Goal: Task Accomplishment & Management: Manage account settings

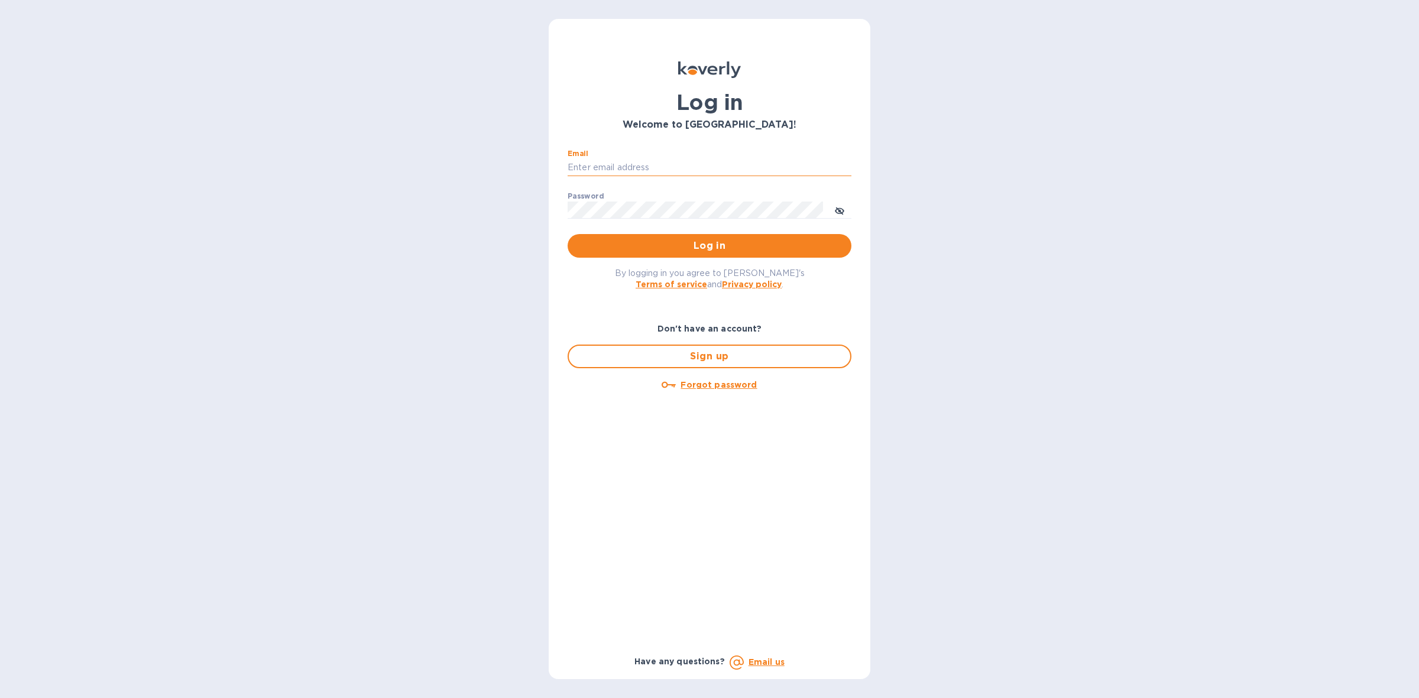
click at [702, 170] on input "Email" at bounding box center [710, 168] width 284 height 18
type input "[PERSON_NAME][EMAIL_ADDRESS][DOMAIN_NAME]"
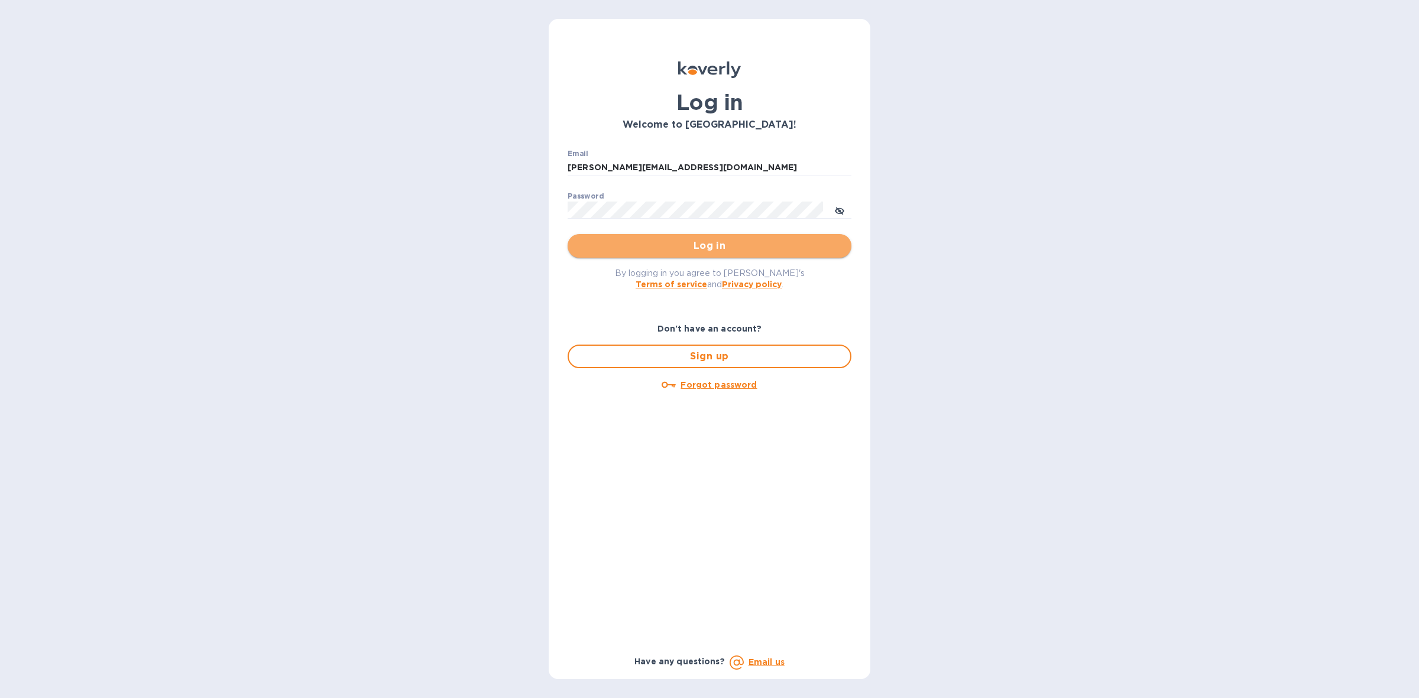
click at [699, 244] on span "Log in" at bounding box center [709, 246] width 265 height 14
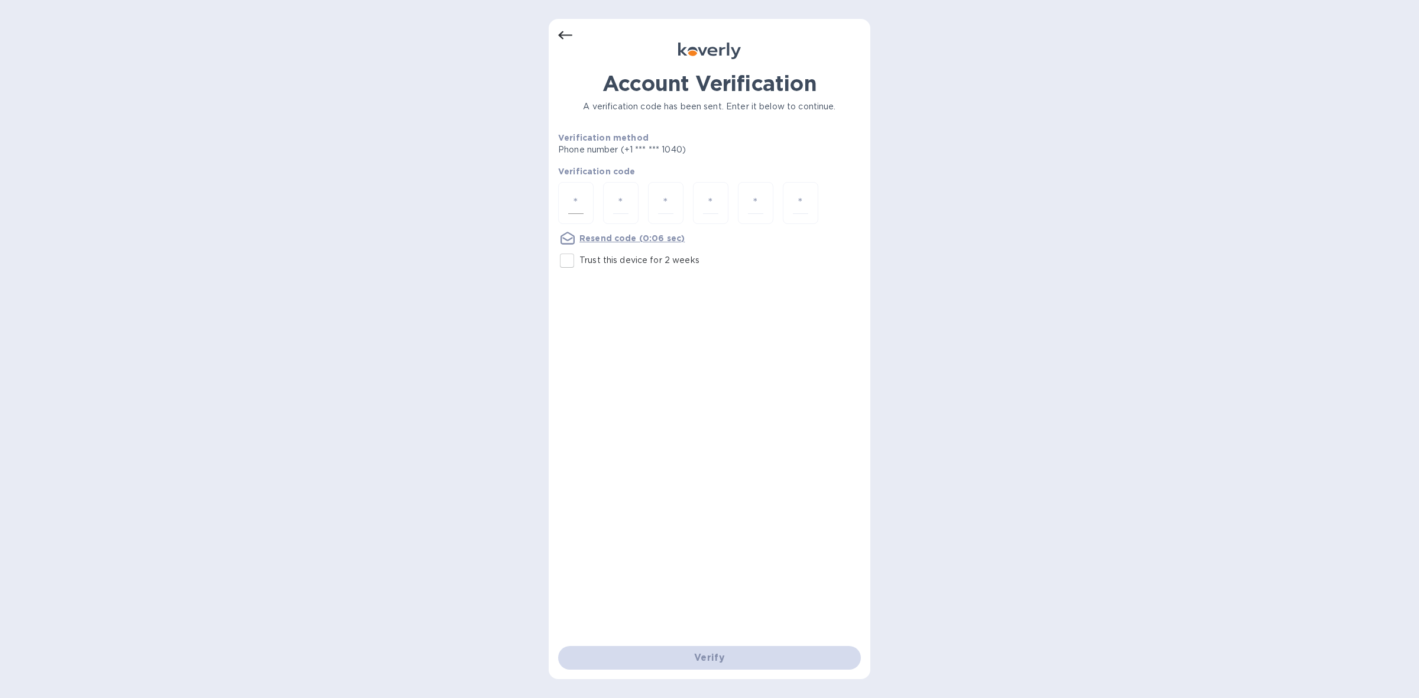
click at [563, 201] on div at bounding box center [575, 203] width 35 height 42
type input "9"
type input "1"
type input "6"
type input "8"
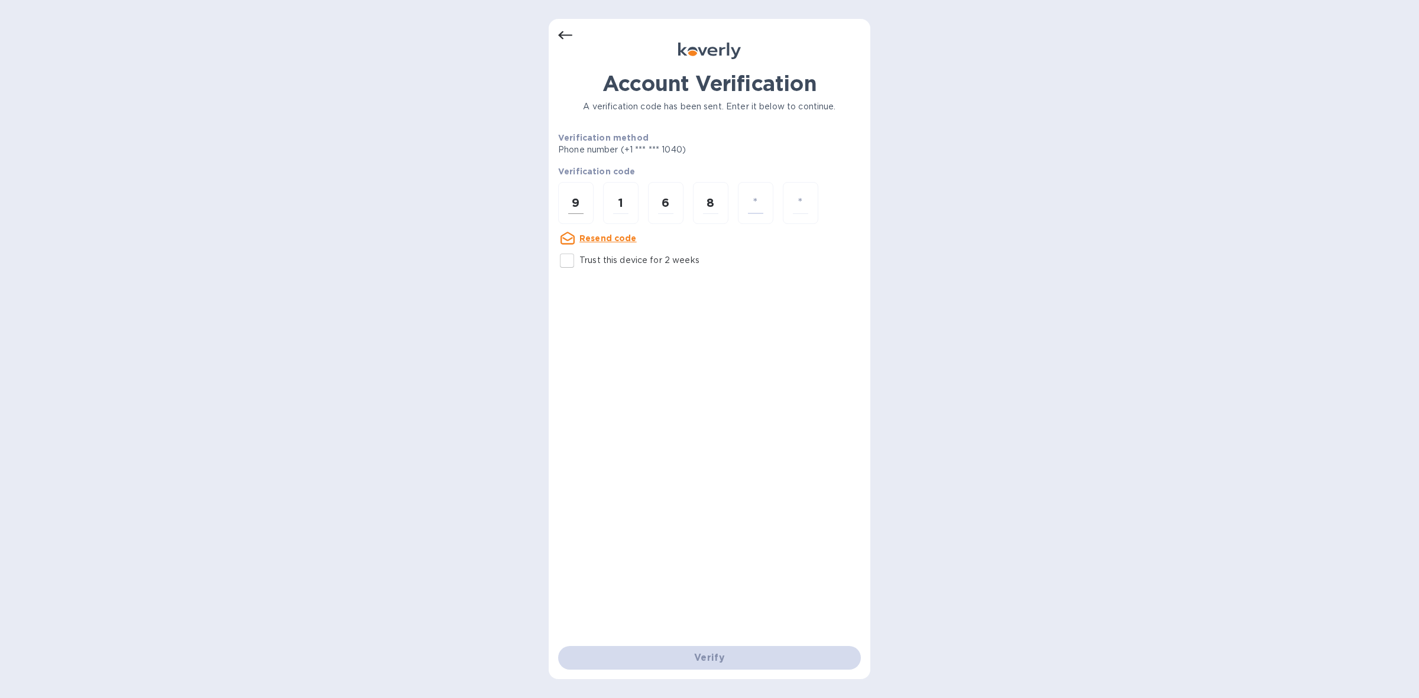
type input "0"
type input "3"
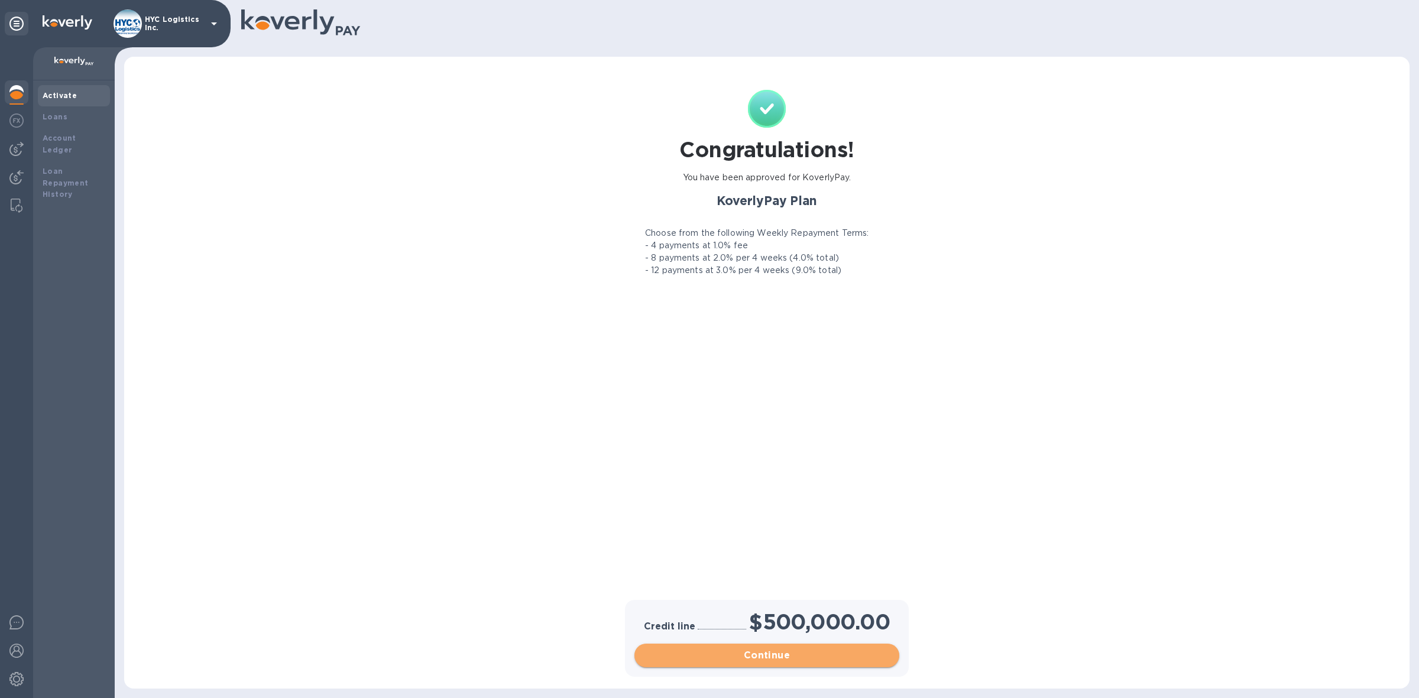
click at [790, 653] on span "Continue" at bounding box center [767, 656] width 246 height 14
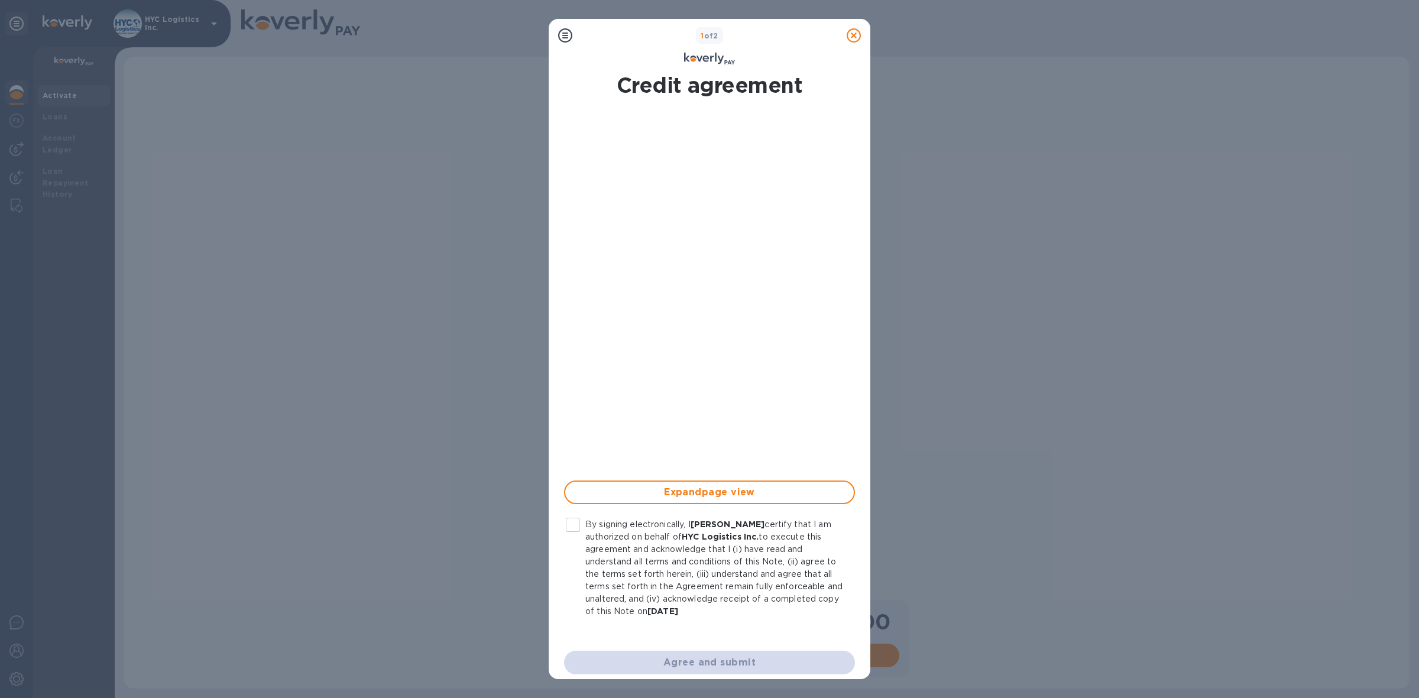
scroll to position [24, 0]
click at [571, 520] on input "By signing electronically, I Louis Samberg certify that I am authorized on beha…" at bounding box center [573, 521] width 25 height 25
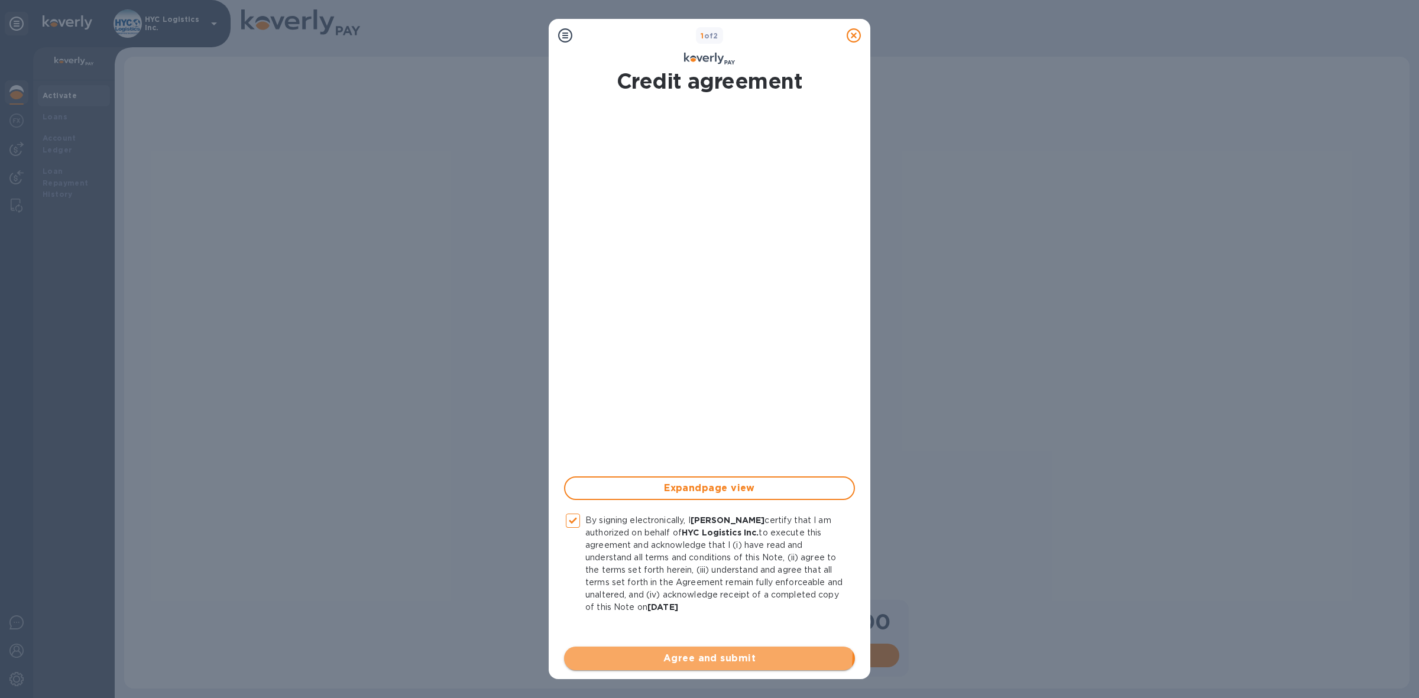
click at [684, 652] on span "Agree and submit" at bounding box center [710, 659] width 272 height 14
checkbox input "false"
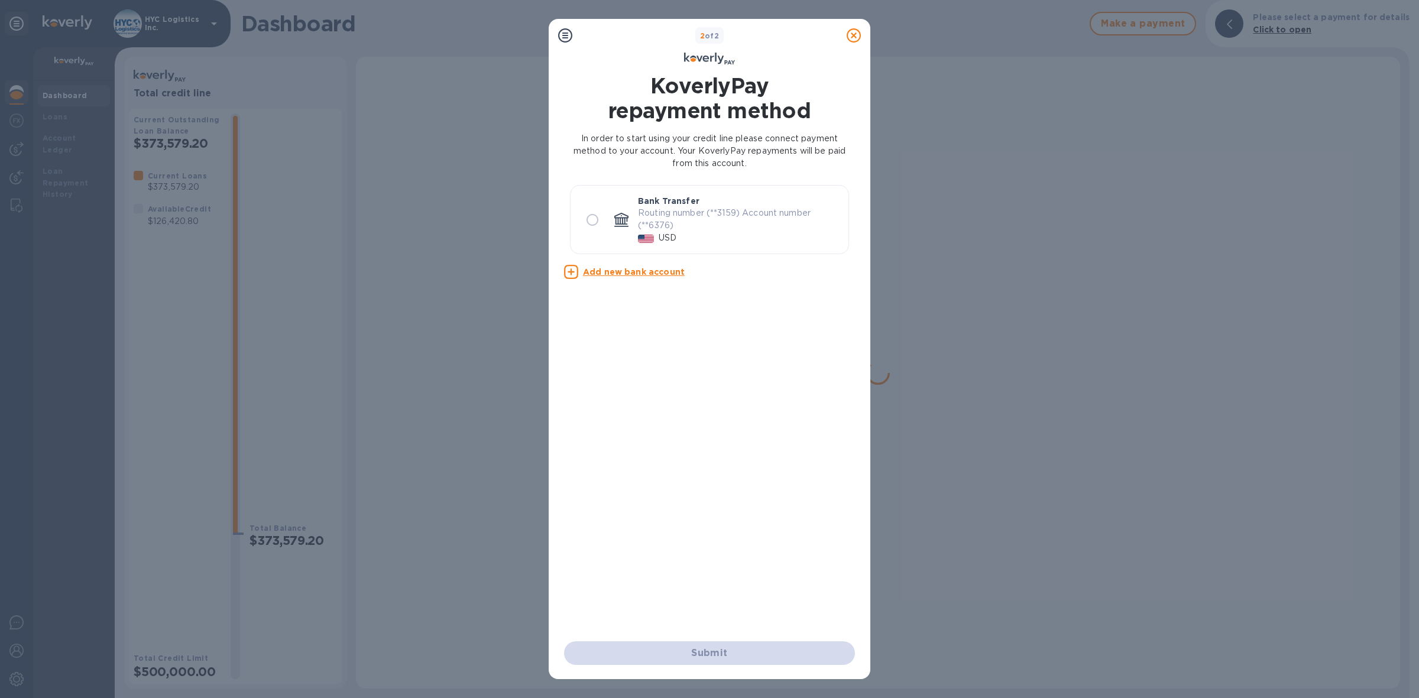
scroll to position [0, 0]
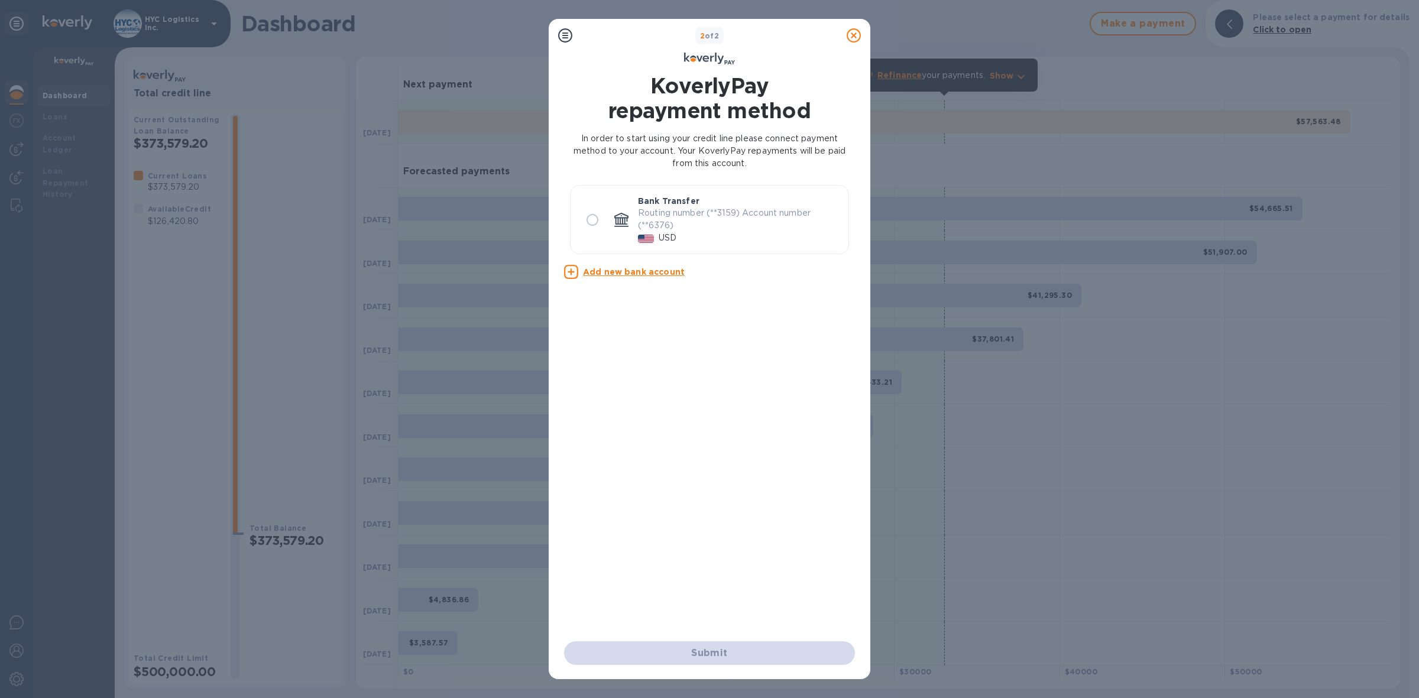
click at [849, 31] on icon at bounding box center [854, 35] width 14 height 14
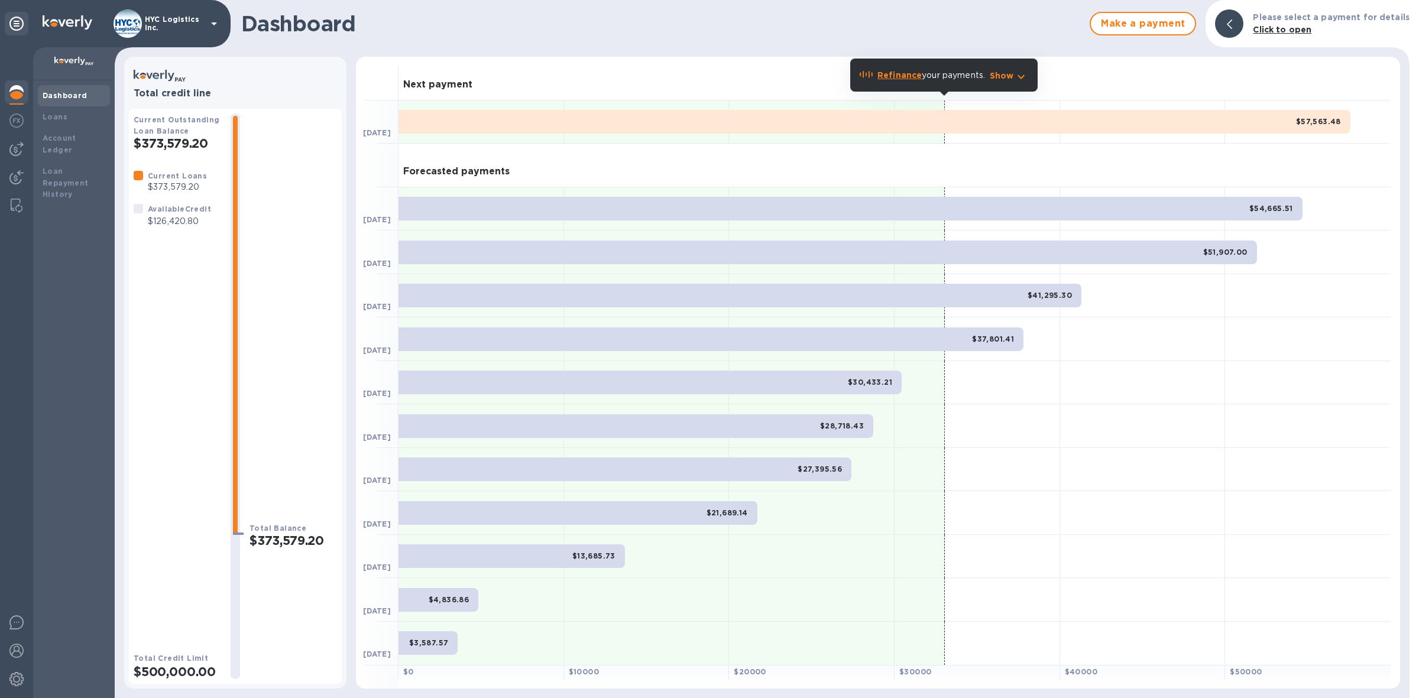
click at [15, 89] on img at bounding box center [16, 92] width 14 height 14
click at [12, 681] on img at bounding box center [16, 679] width 14 height 14
click at [66, 51] on div at bounding box center [74, 63] width 82 height 33
click at [210, 24] on icon at bounding box center [214, 24] width 14 height 14
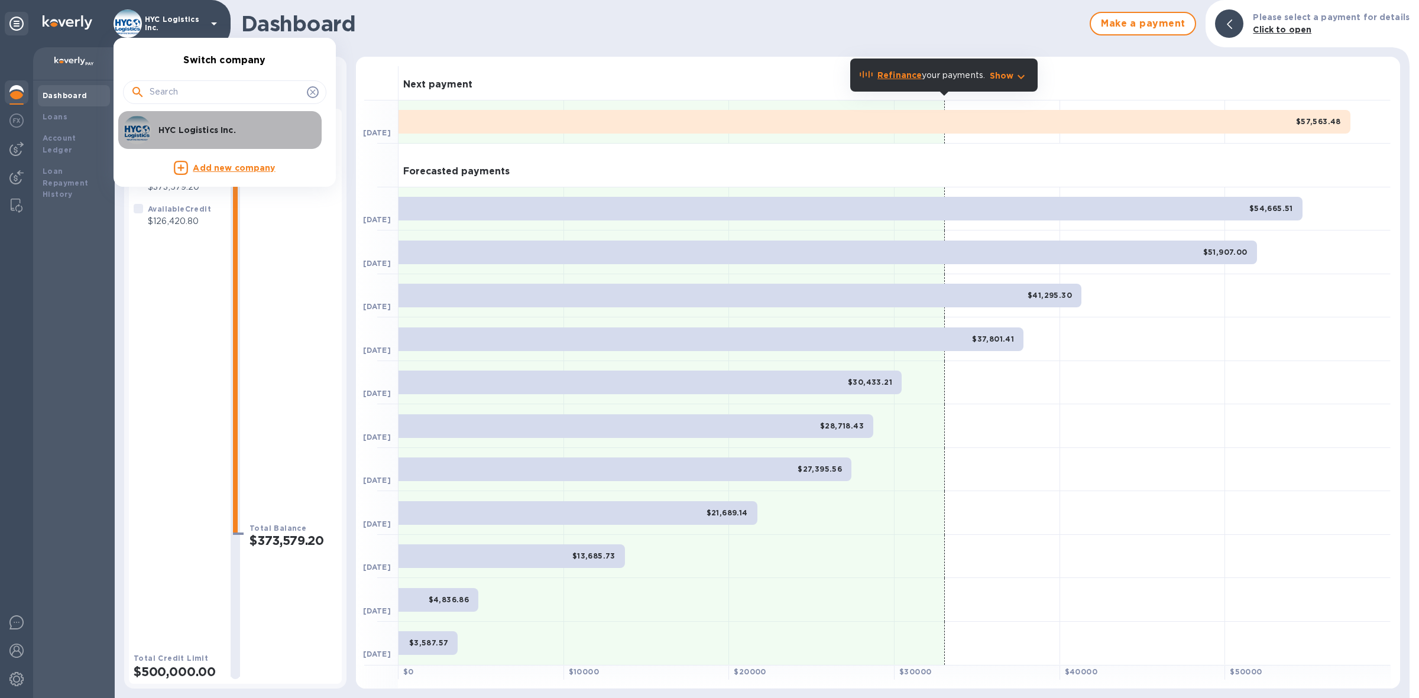
click at [192, 129] on p "HYC Logistics Inc." at bounding box center [232, 130] width 149 height 12
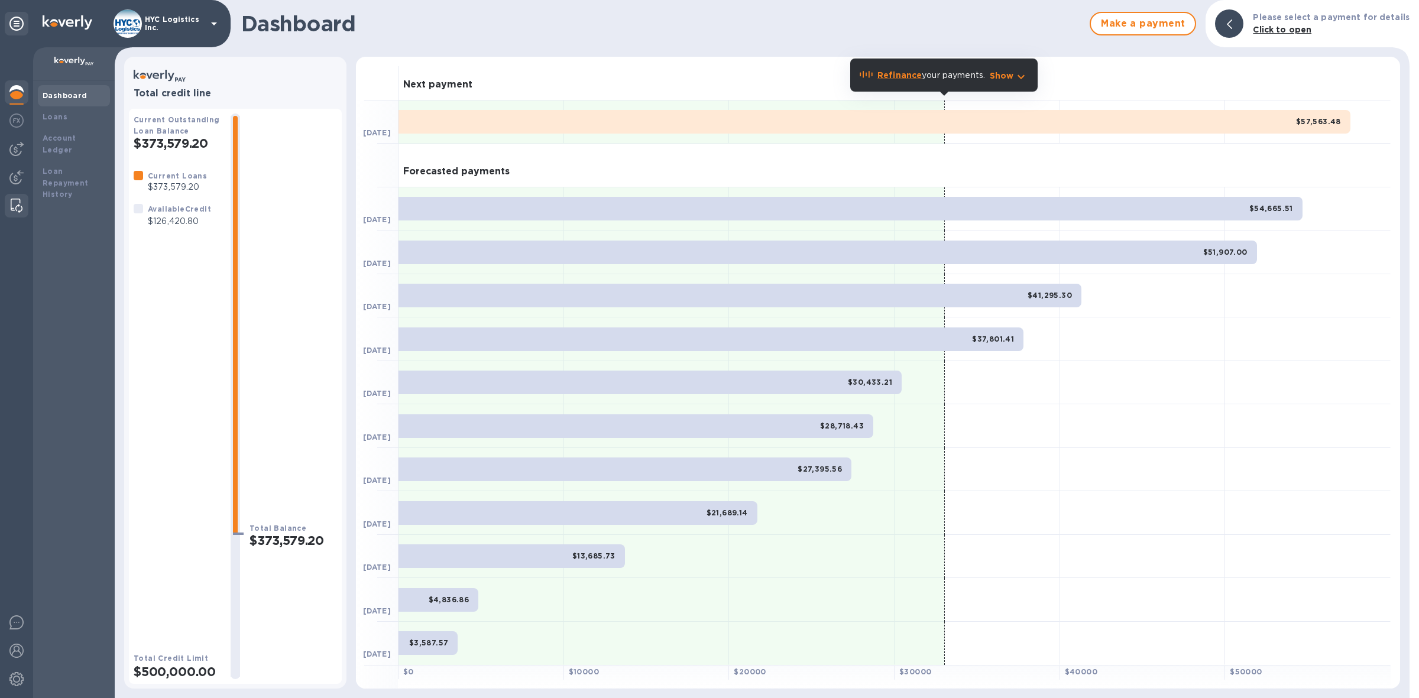
click at [14, 205] on img at bounding box center [17, 206] width 12 height 14
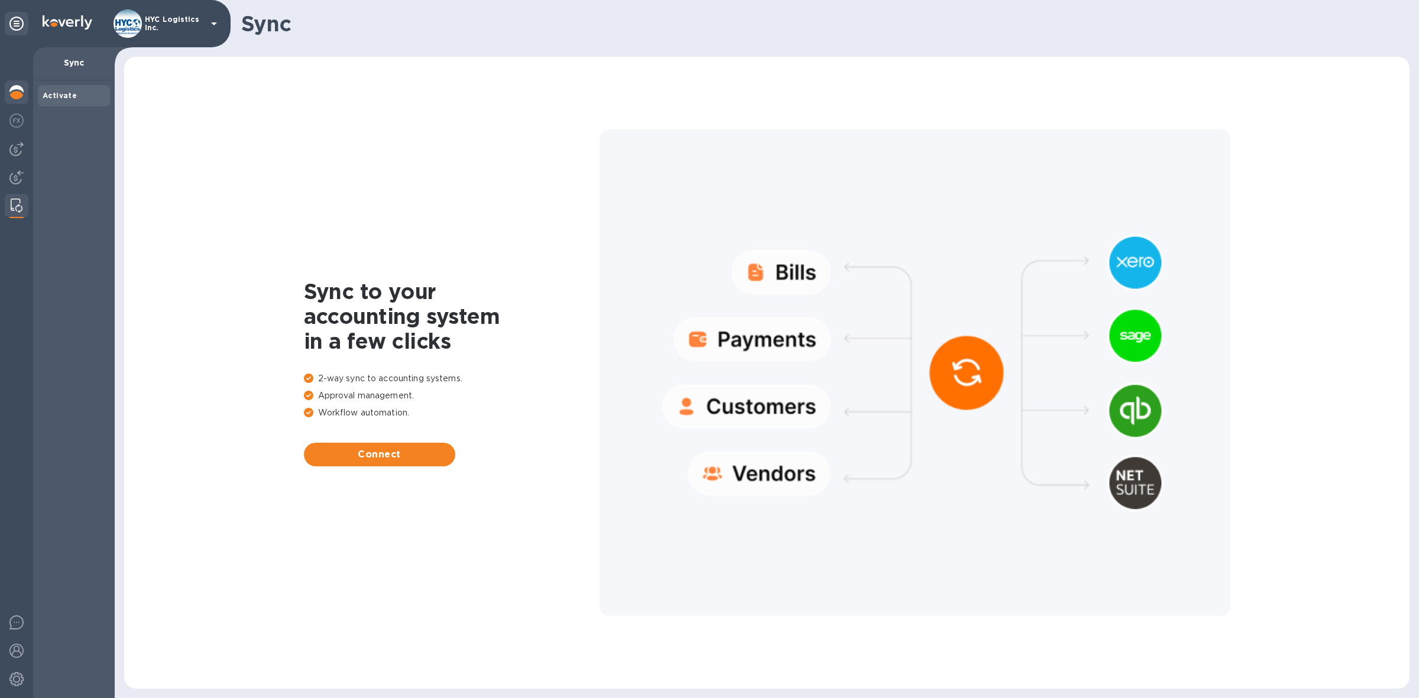
click at [18, 87] on img at bounding box center [16, 92] width 14 height 14
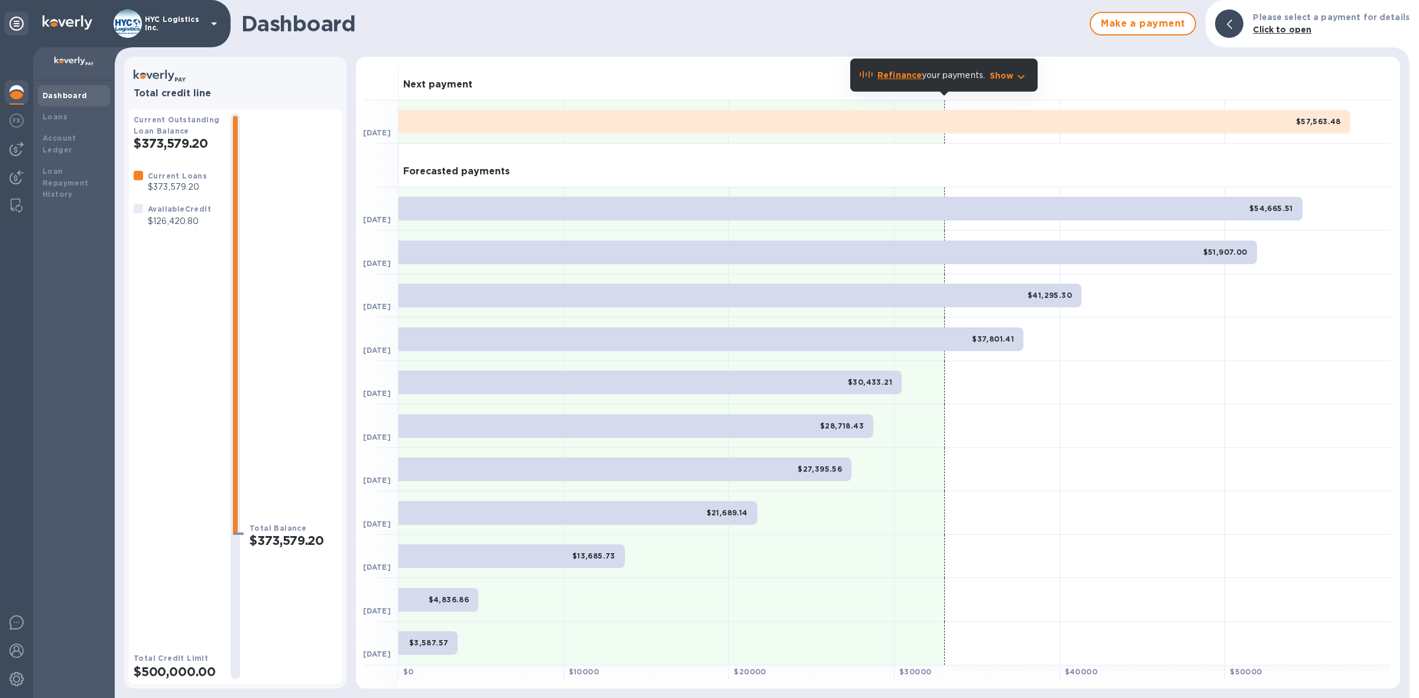
click at [1232, 21] on icon at bounding box center [1229, 24] width 5 height 9
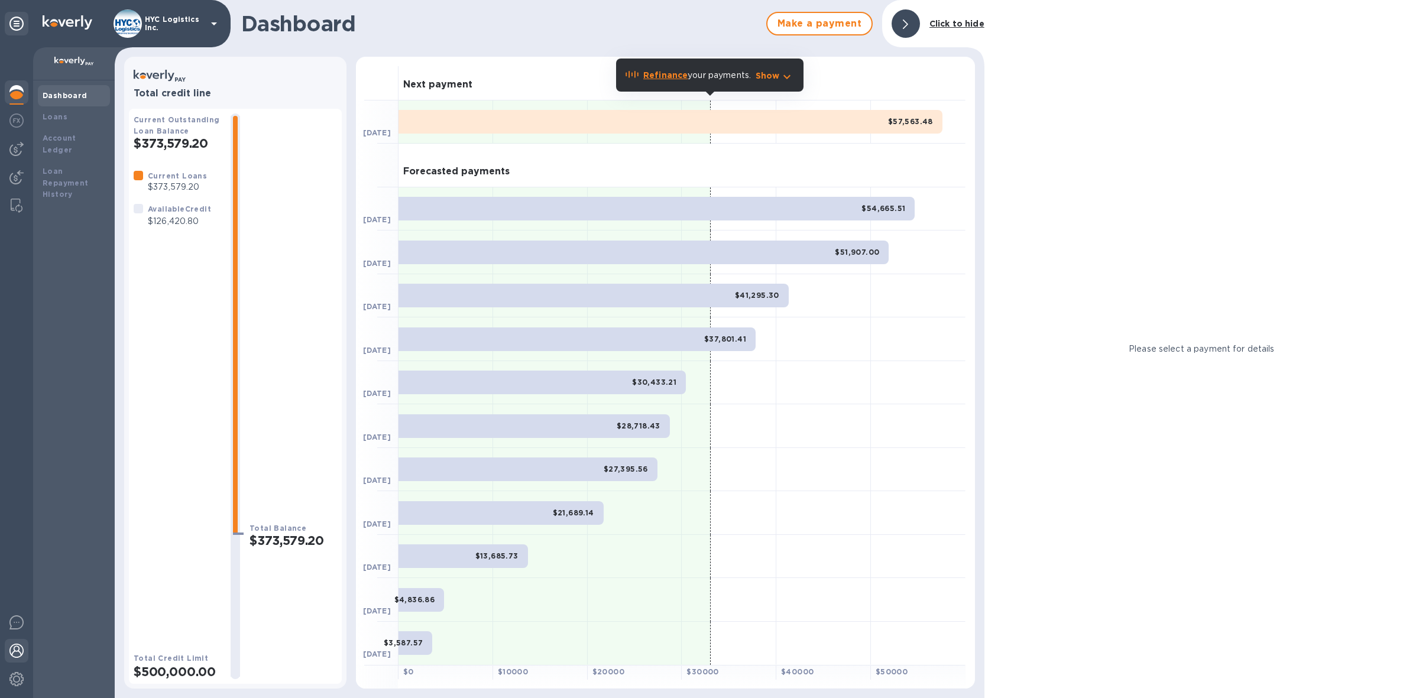
click at [19, 647] on img at bounding box center [16, 651] width 14 height 14
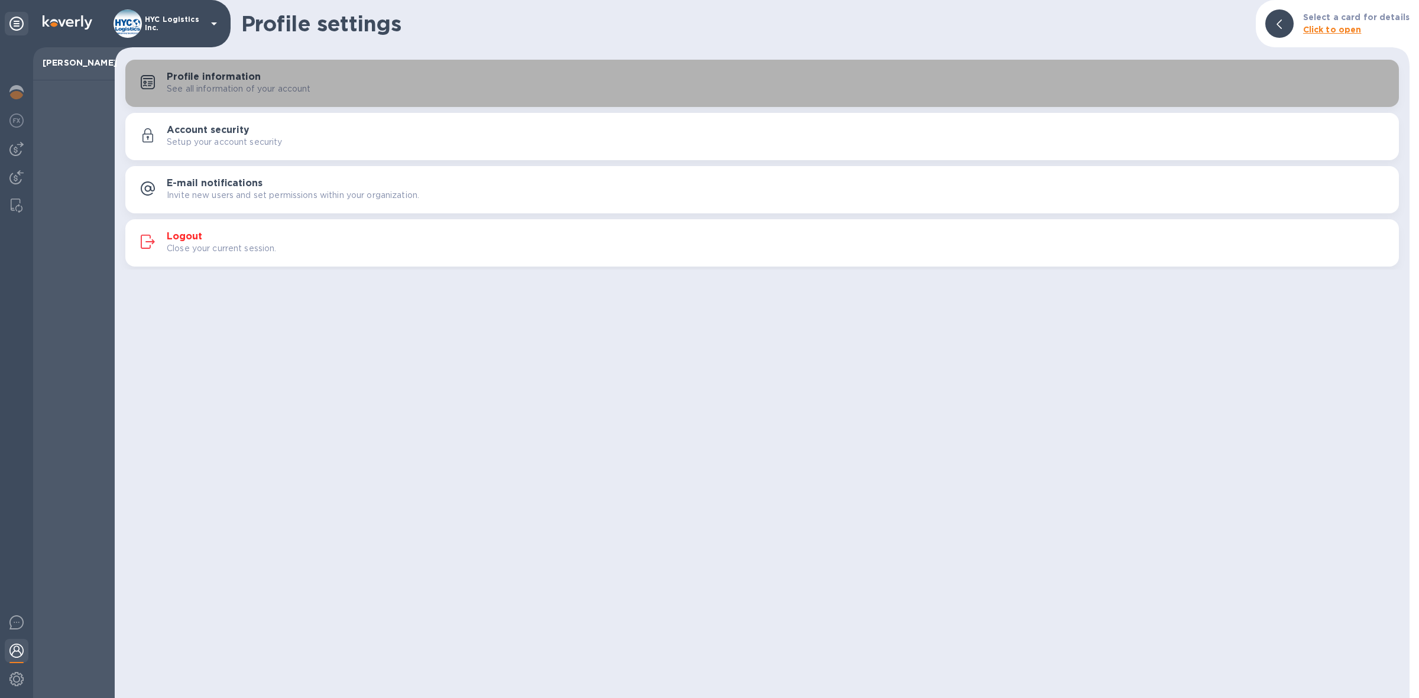
click at [266, 79] on div "Profile information See all information of your account" at bounding box center [778, 84] width 1223 height 24
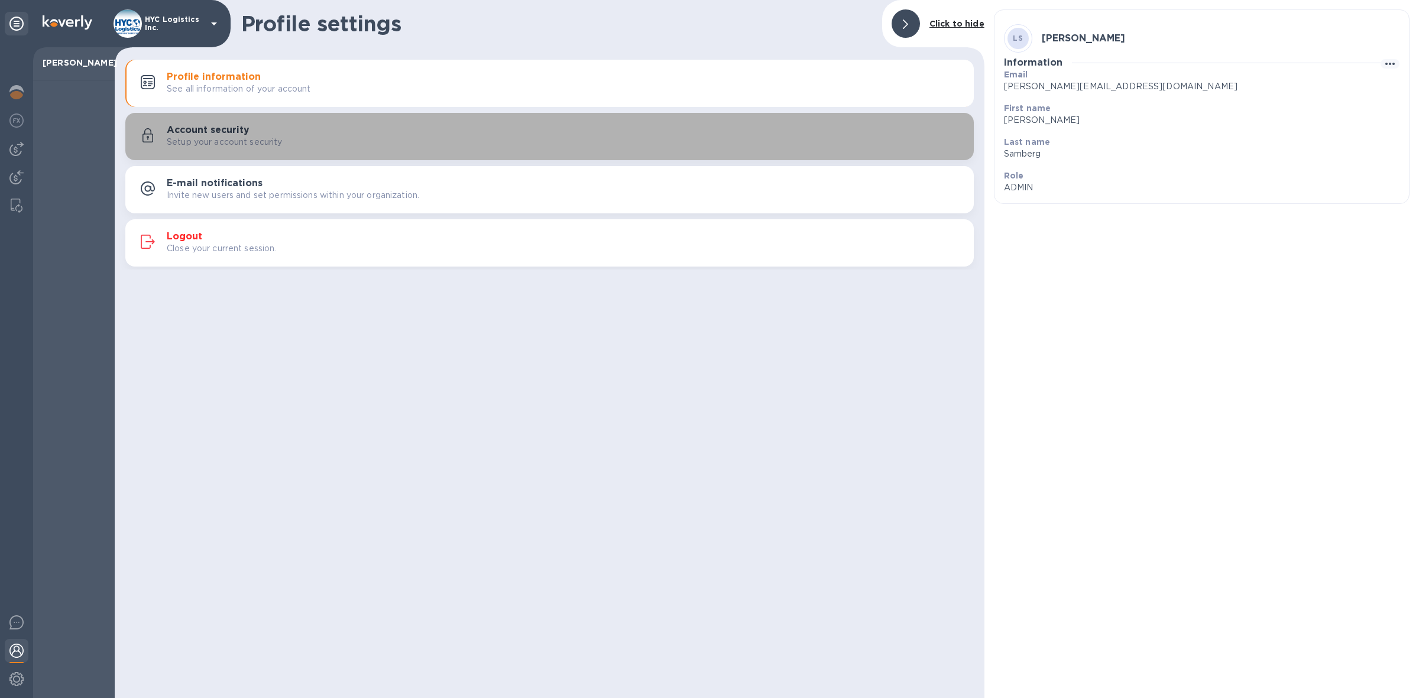
click at [193, 134] on h3 "Account security" at bounding box center [208, 130] width 83 height 11
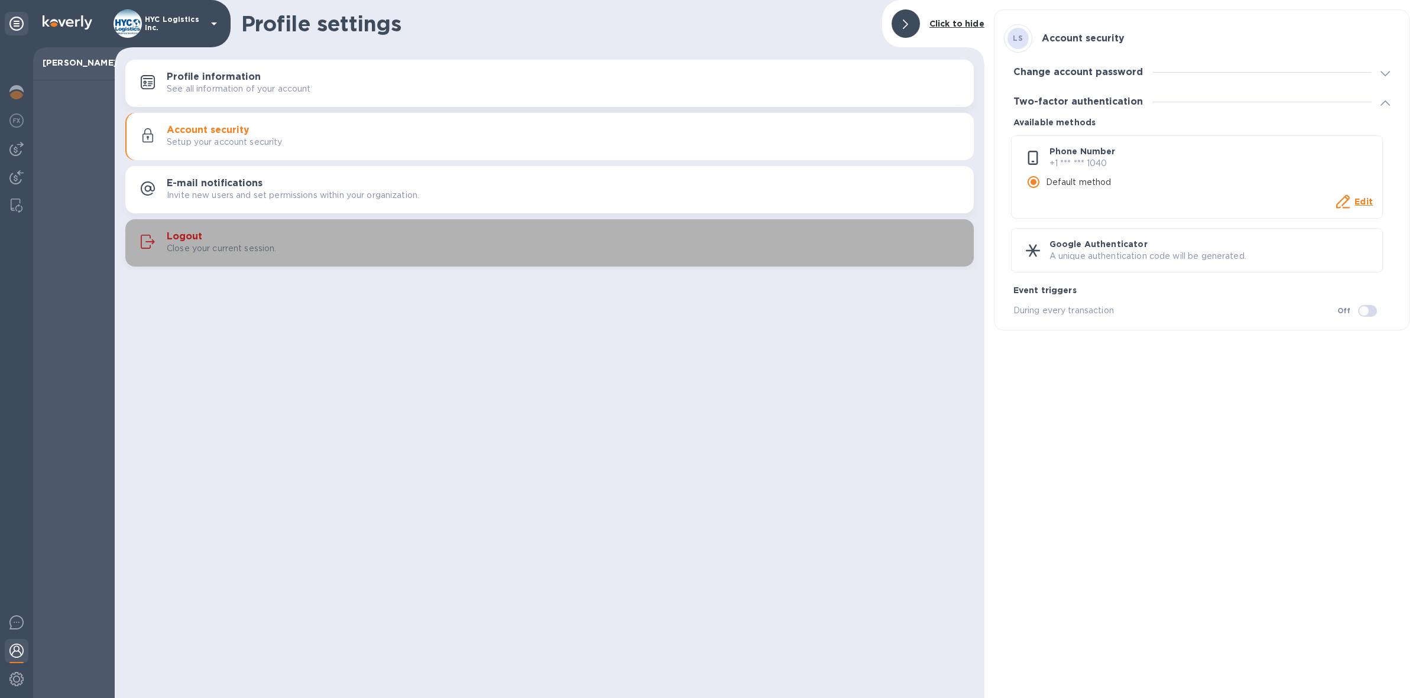
click at [187, 234] on h3 "Logout" at bounding box center [184, 236] width 35 height 11
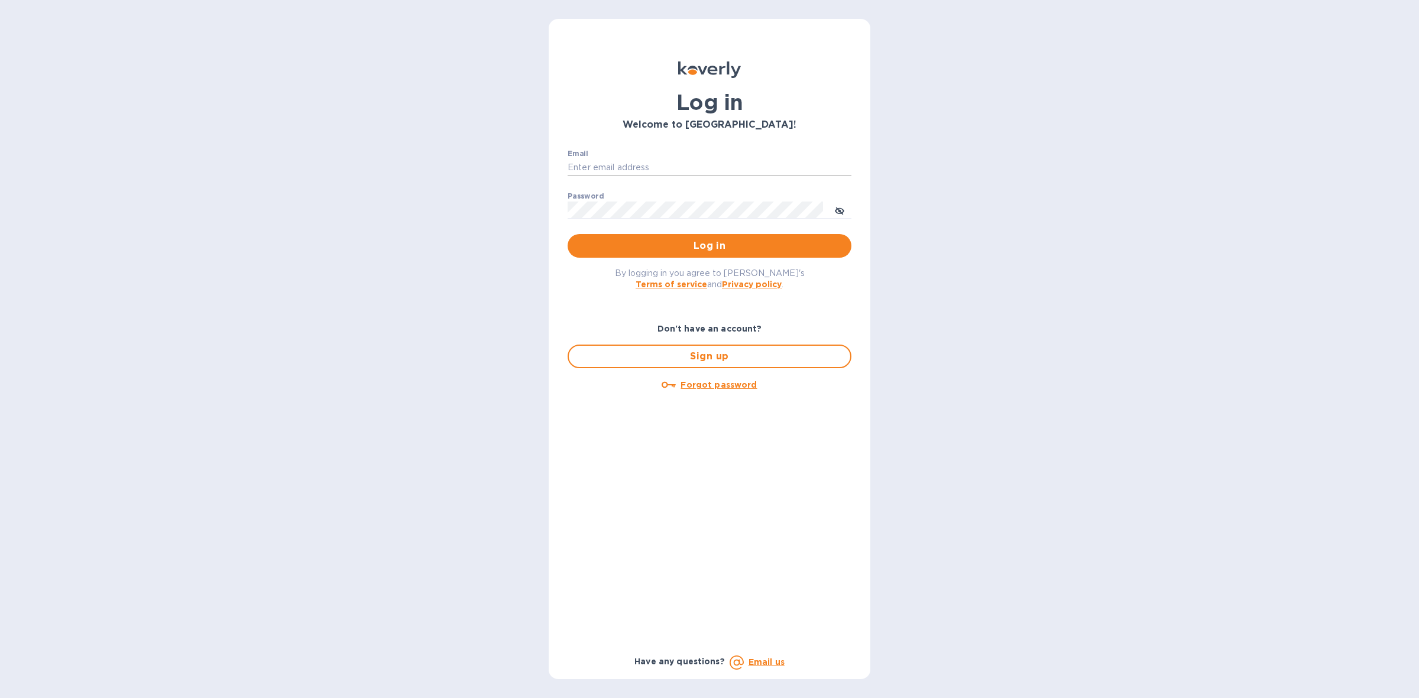
click at [634, 163] on input "Email" at bounding box center [710, 168] width 284 height 18
type input "louis@hyclogistics.com"
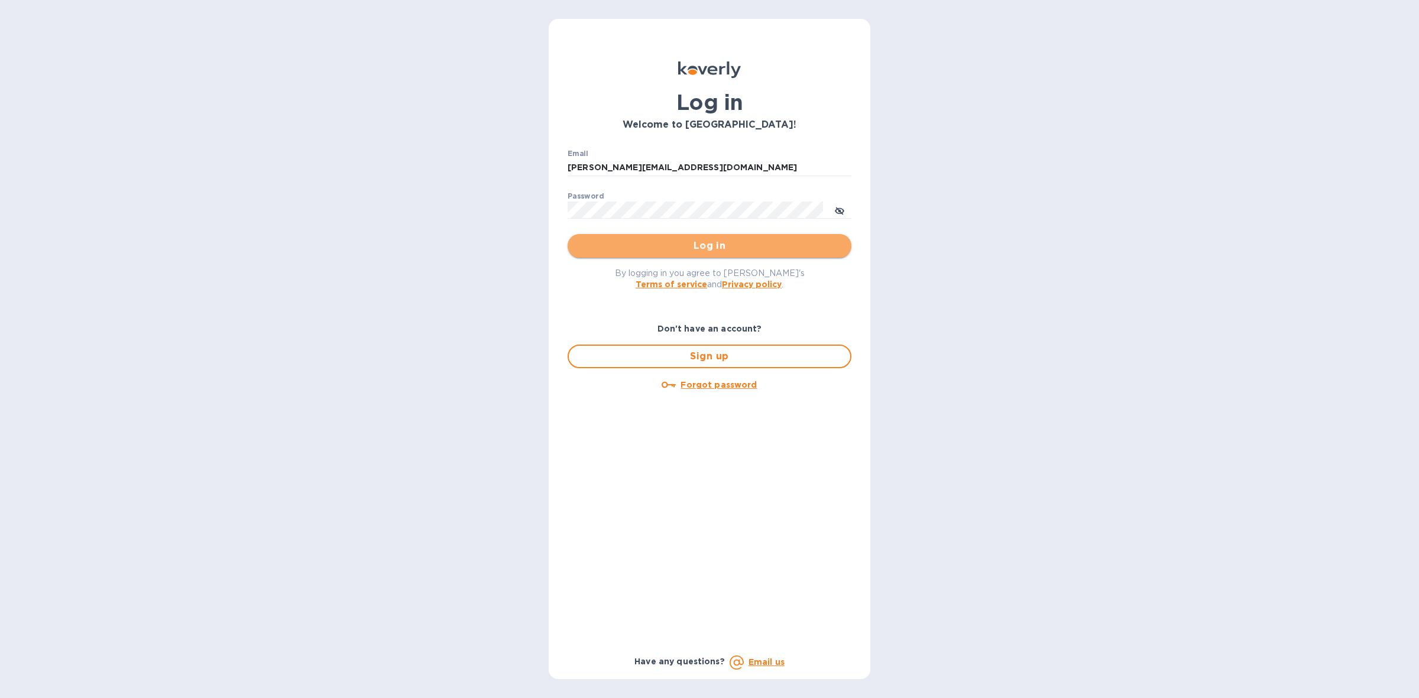
click at [685, 244] on span "Log in" at bounding box center [709, 246] width 265 height 14
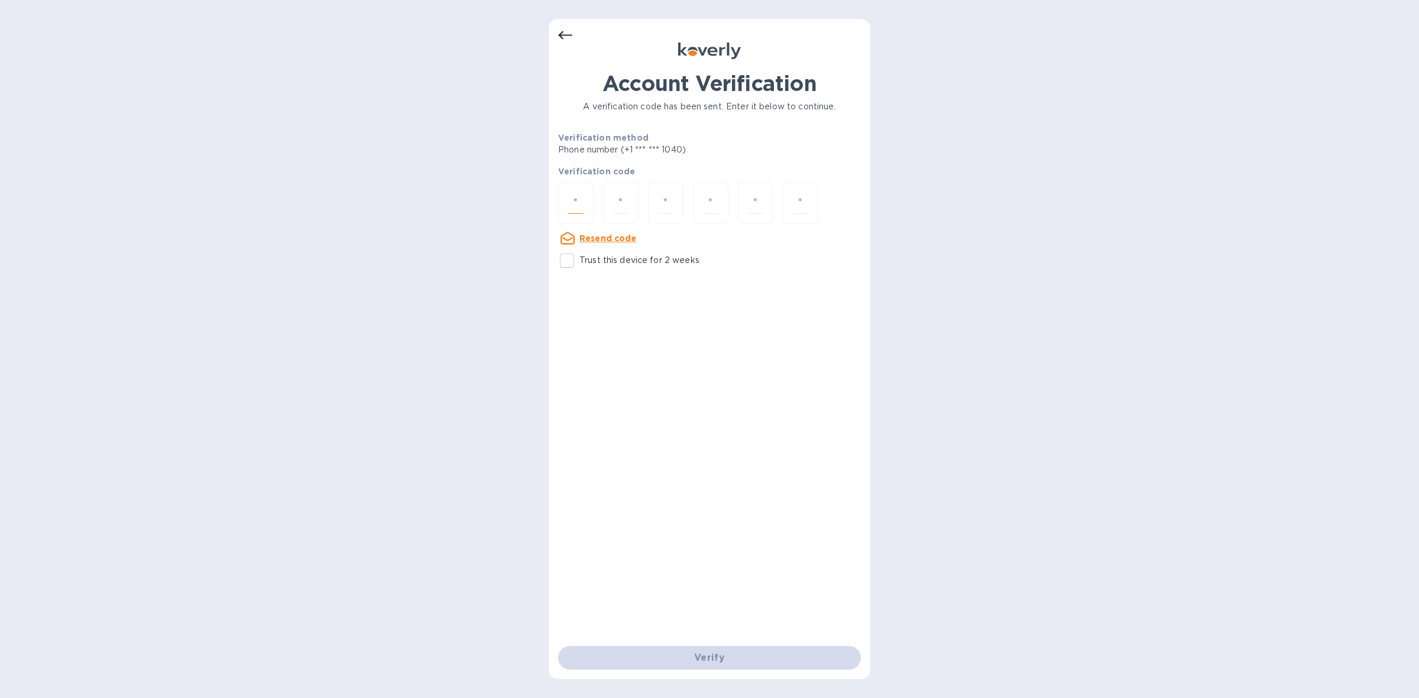
click at [578, 201] on input "number" at bounding box center [575, 203] width 15 height 22
type input "7"
type input "1"
type input "7"
type input "9"
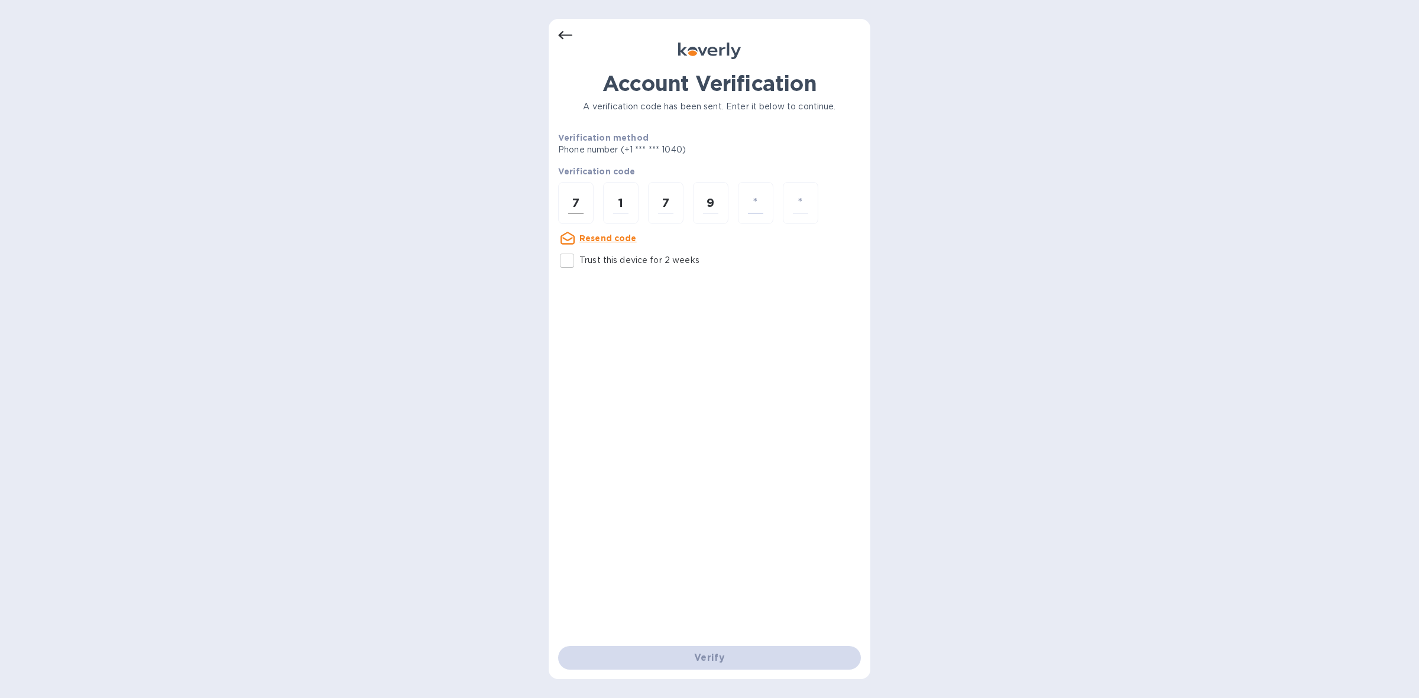
type input "8"
type input "3"
